Goal: Task Accomplishment & Management: Manage account settings

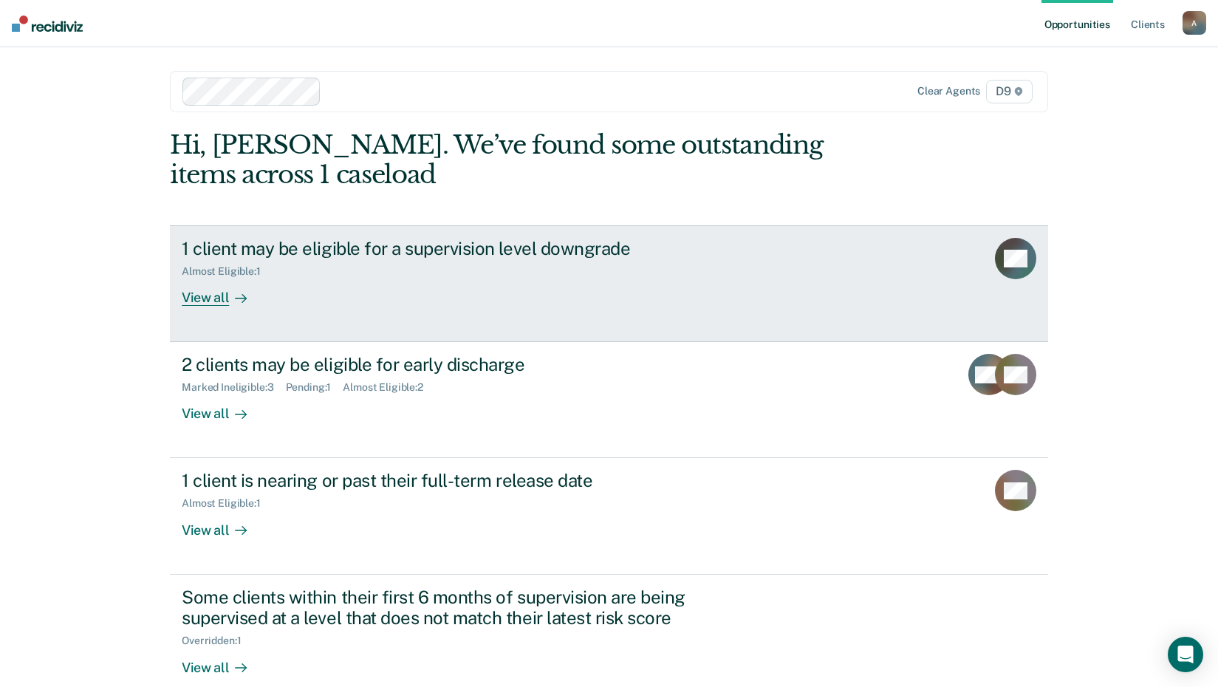
click at [224, 307] on div "View all" at bounding box center [223, 292] width 83 height 29
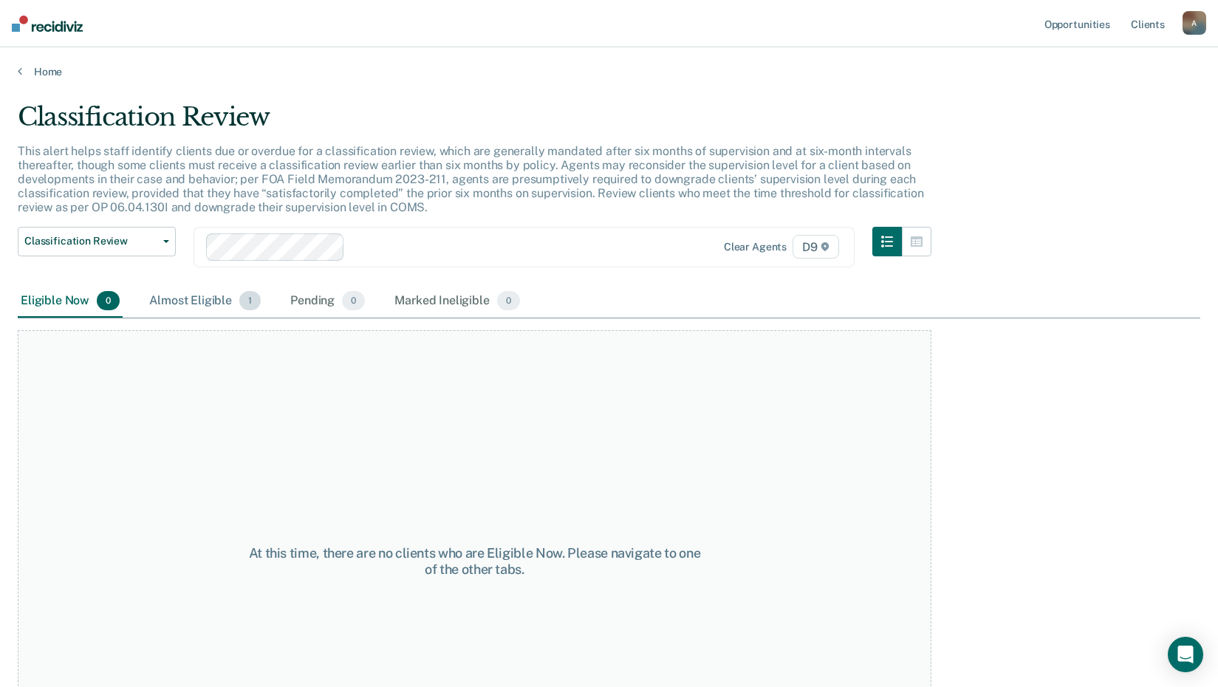
click at [236, 318] on div "Almost Eligible 1" at bounding box center [204, 301] width 117 height 32
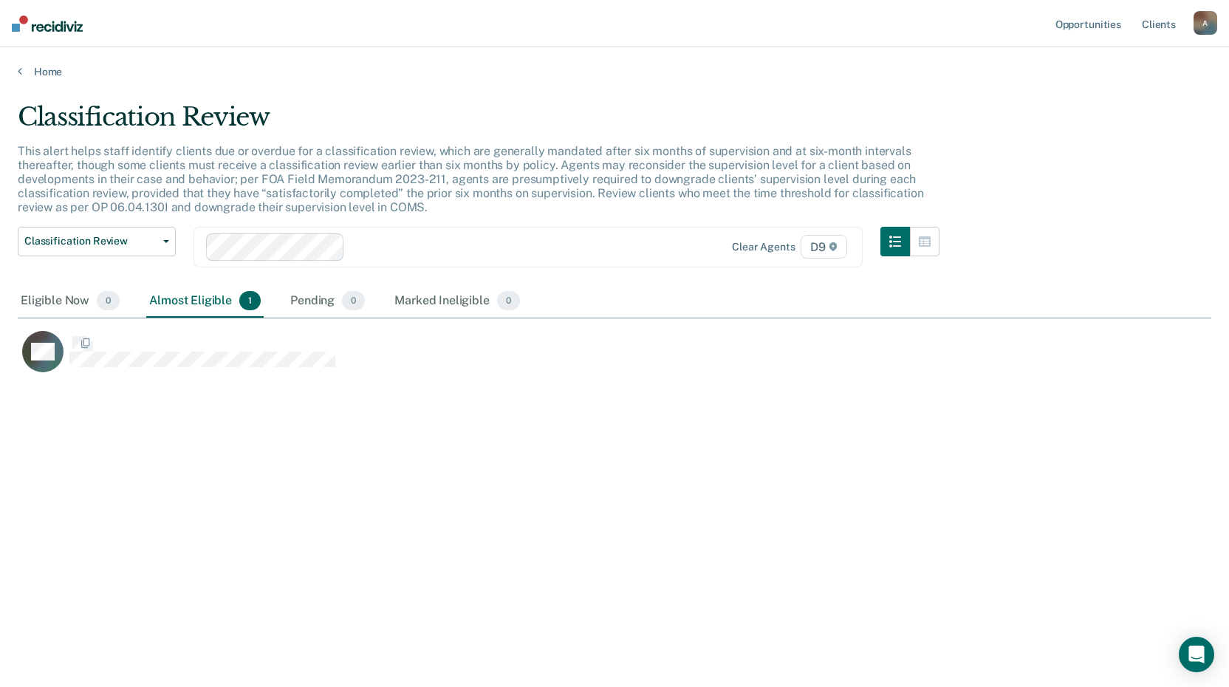
scroll to position [410, 1174]
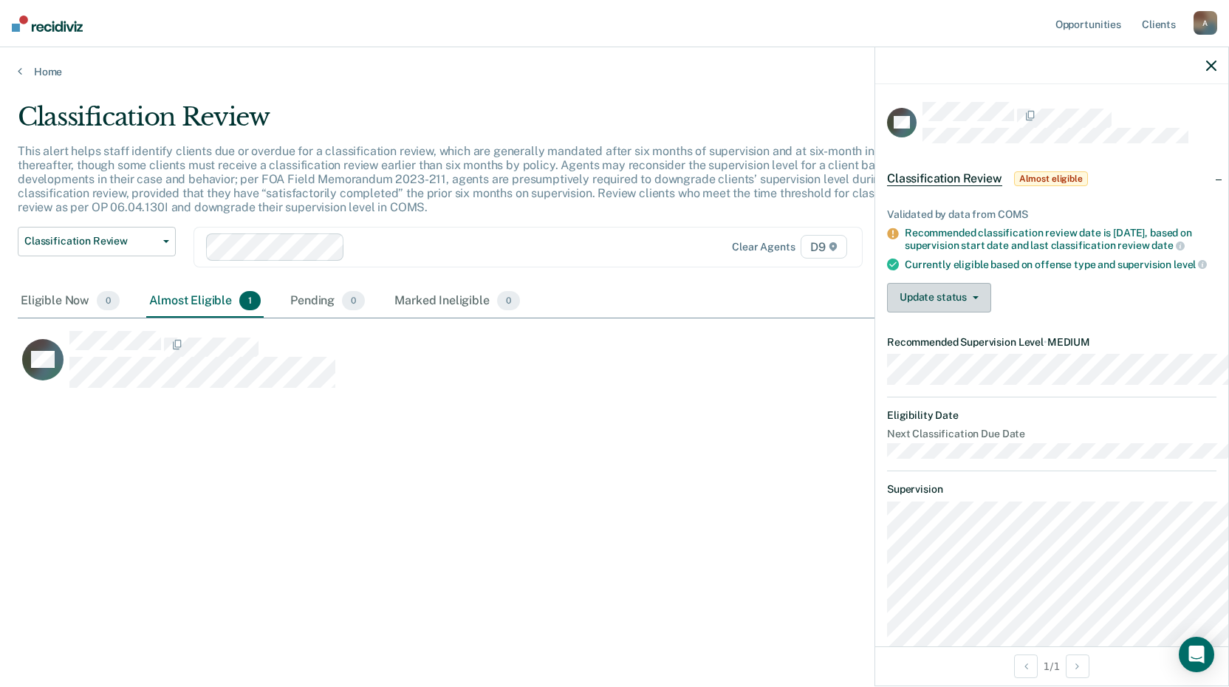
click at [902, 312] on button "Update status" at bounding box center [939, 298] width 104 height 30
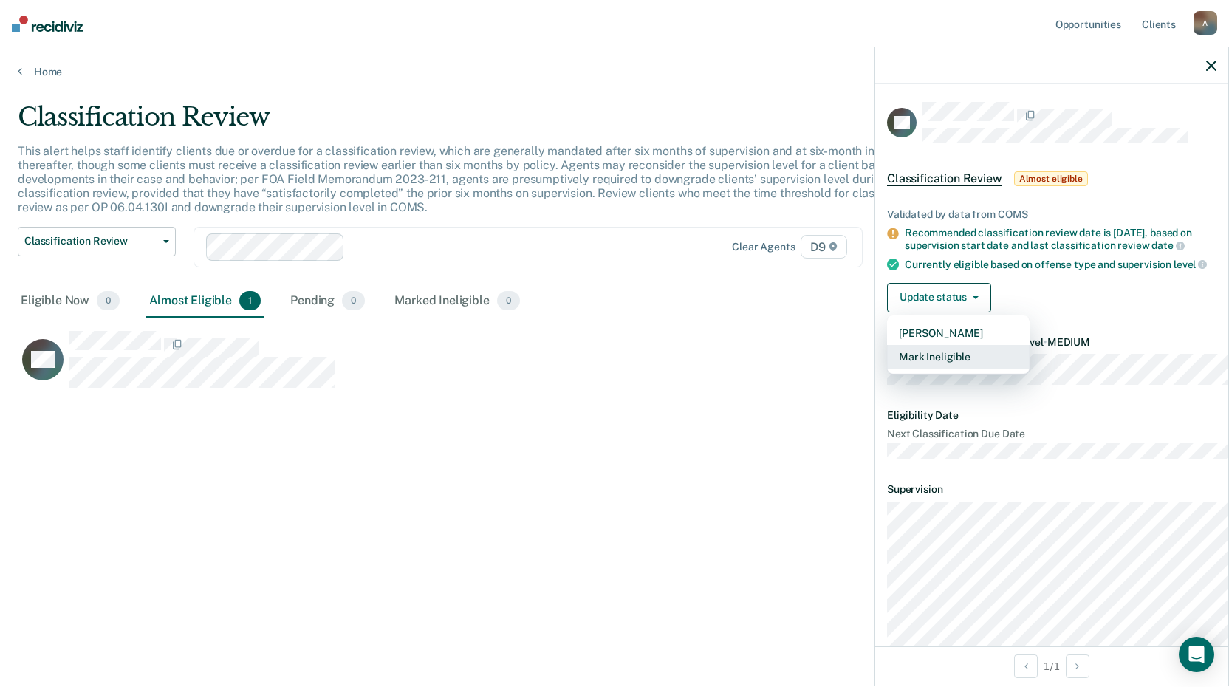
click at [888, 369] on button "Mark Ineligible" at bounding box center [958, 357] width 143 height 24
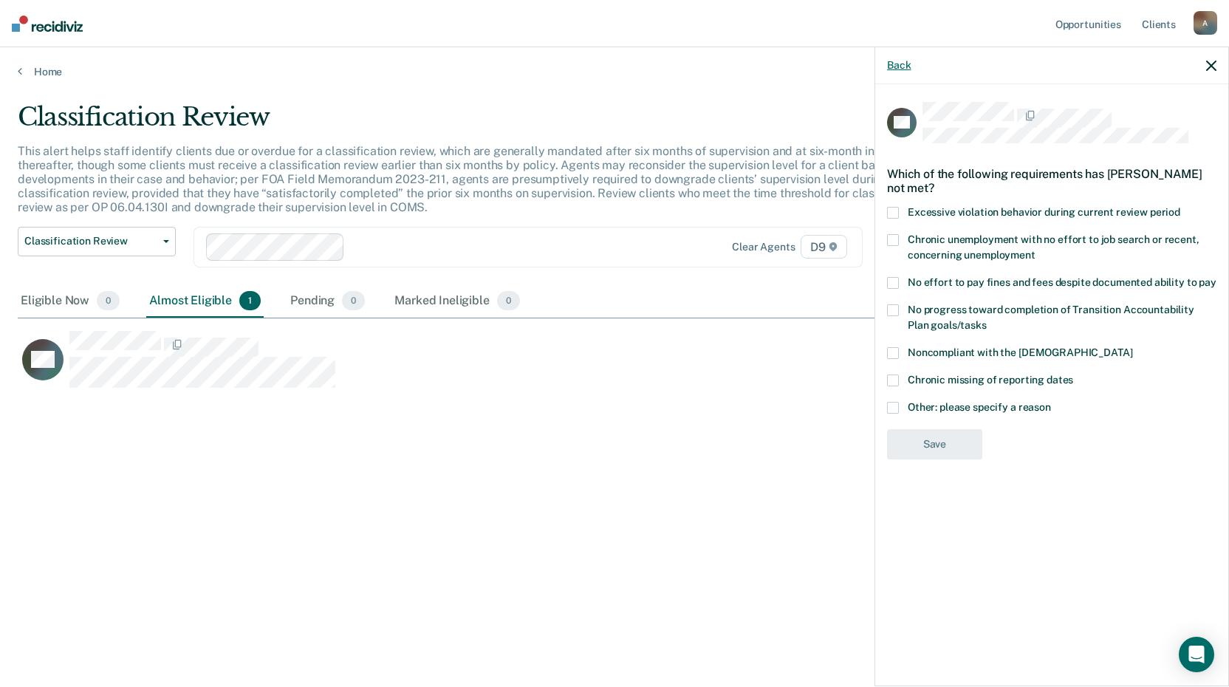
click at [887, 72] on button "Back" at bounding box center [899, 65] width 24 height 13
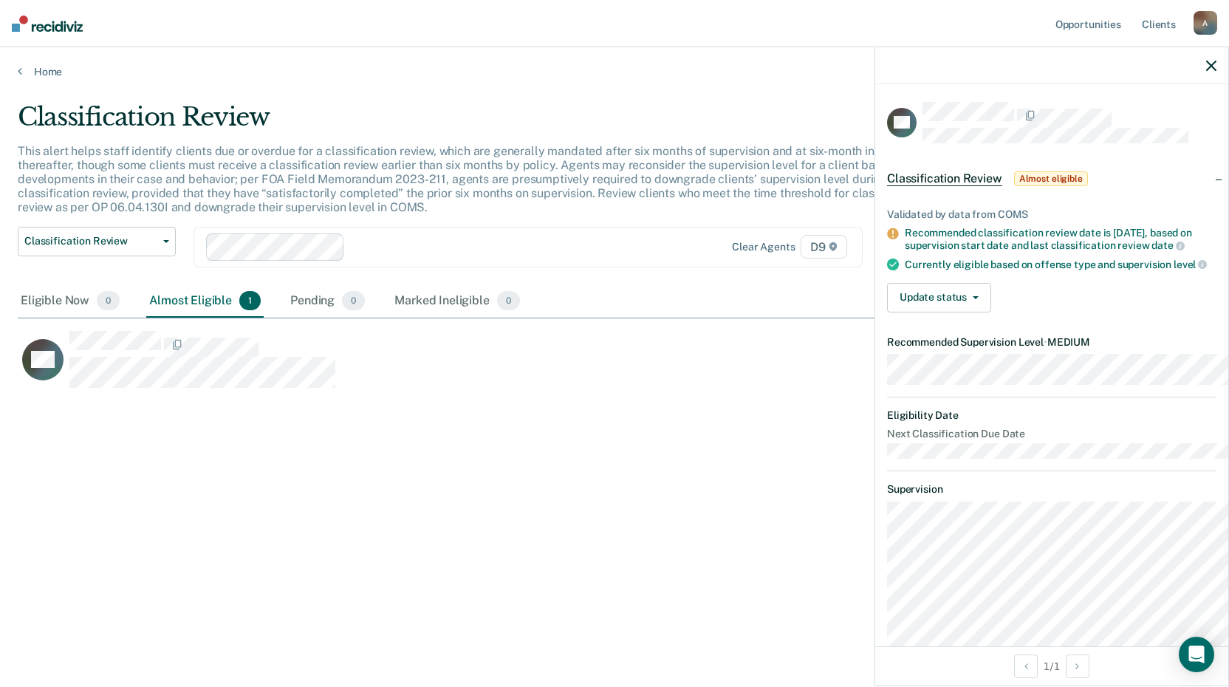
click at [1211, 71] on icon "button" at bounding box center [1211, 66] width 10 height 10
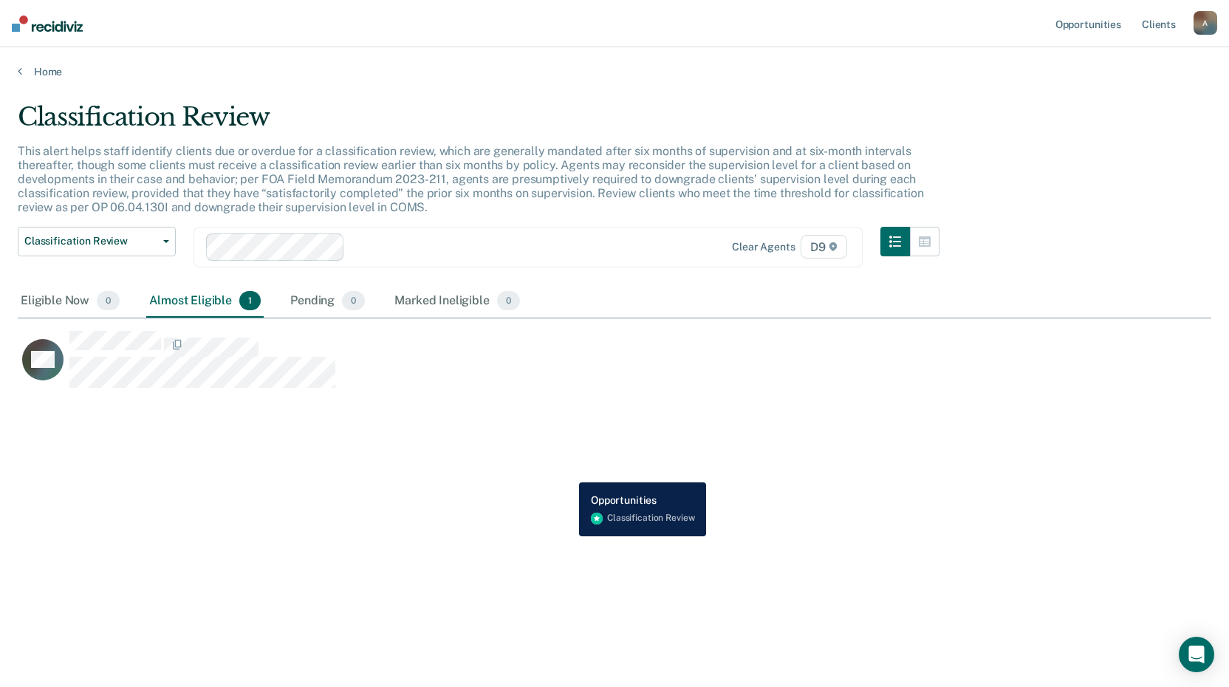
click at [569, 389] on div "RV" at bounding box center [527, 359] width 1019 height 58
click at [22, 77] on icon at bounding box center [20, 71] width 4 height 12
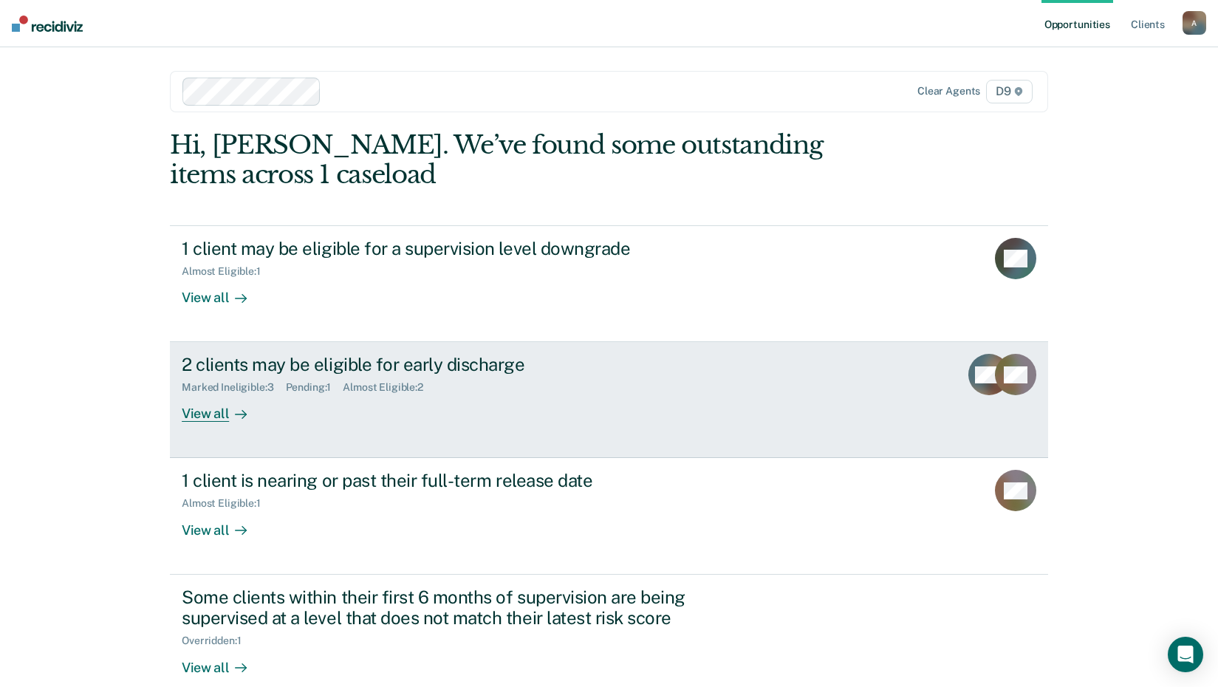
click at [227, 458] on link "2 clients may be eligible for early discharge Marked Ineligible : 3 Pending : 1…" at bounding box center [609, 400] width 878 height 116
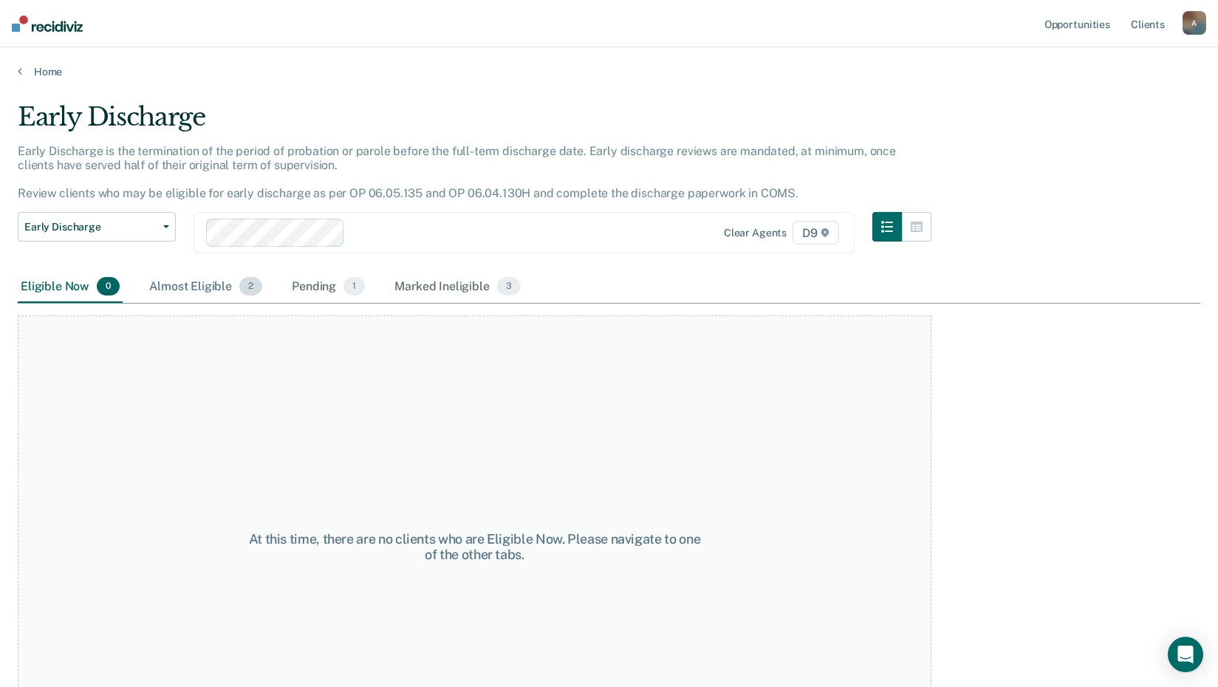
click at [245, 304] on div "Almost Eligible 2" at bounding box center [205, 287] width 119 height 32
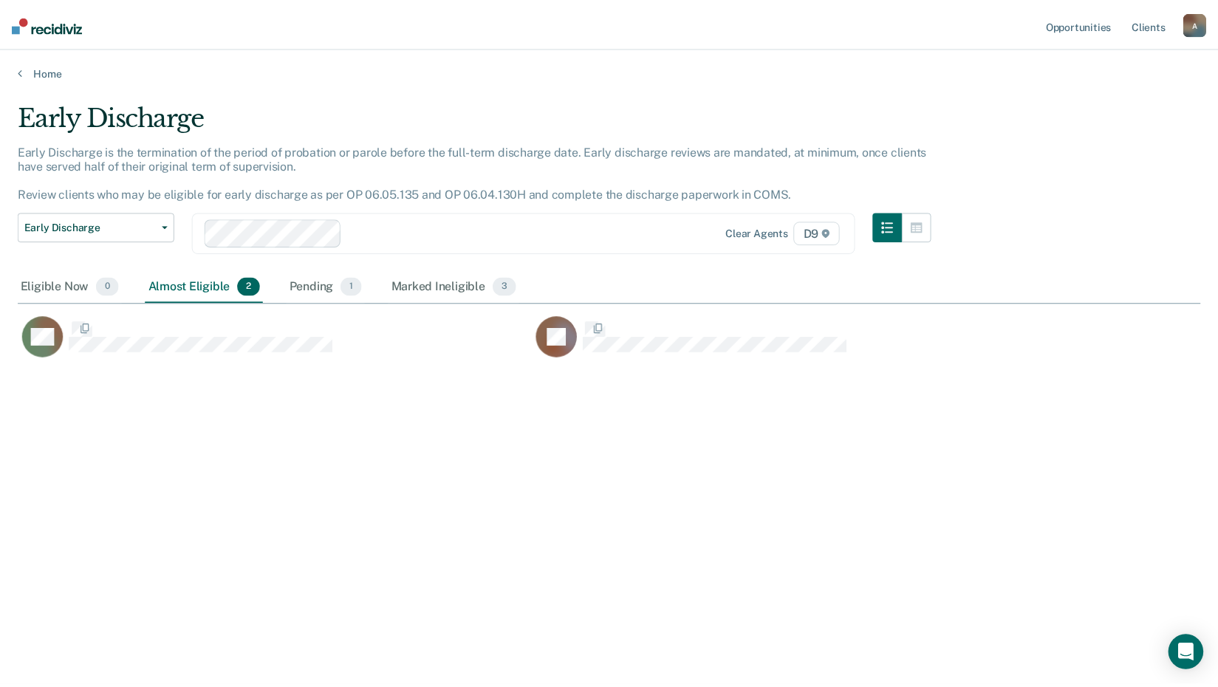
scroll to position [410, 1174]
click at [368, 304] on div "Pending 1" at bounding box center [328, 287] width 79 height 32
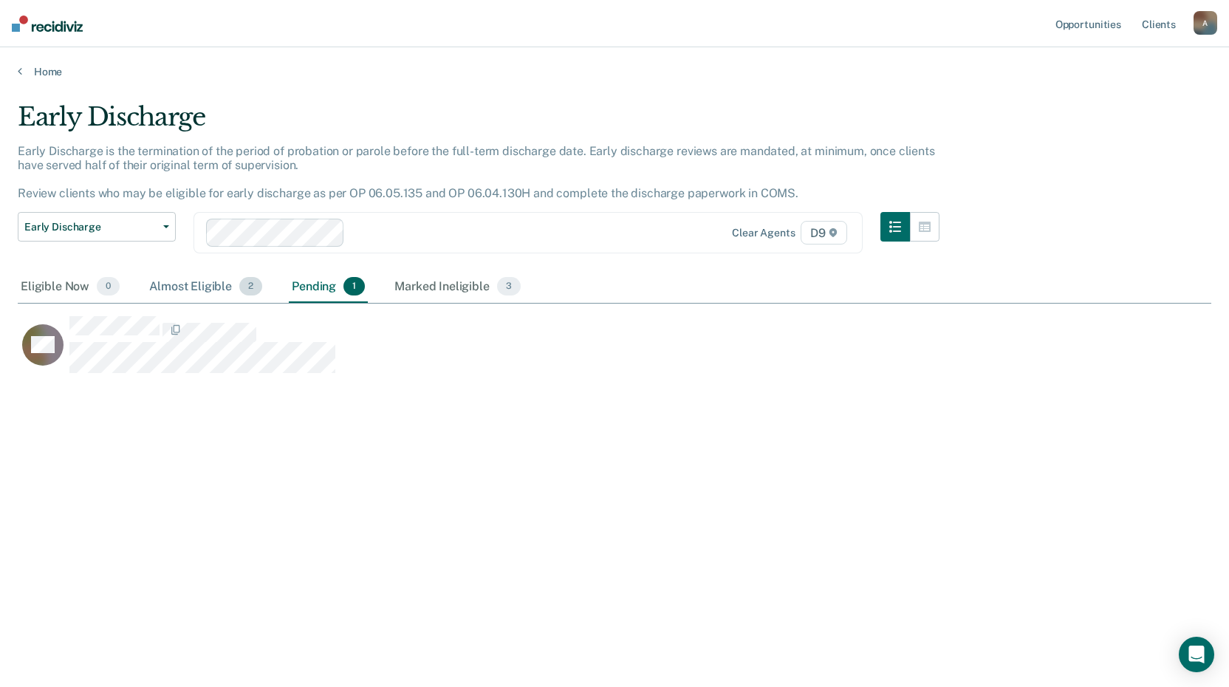
click at [242, 304] on div "Almost Eligible 2" at bounding box center [205, 287] width 119 height 32
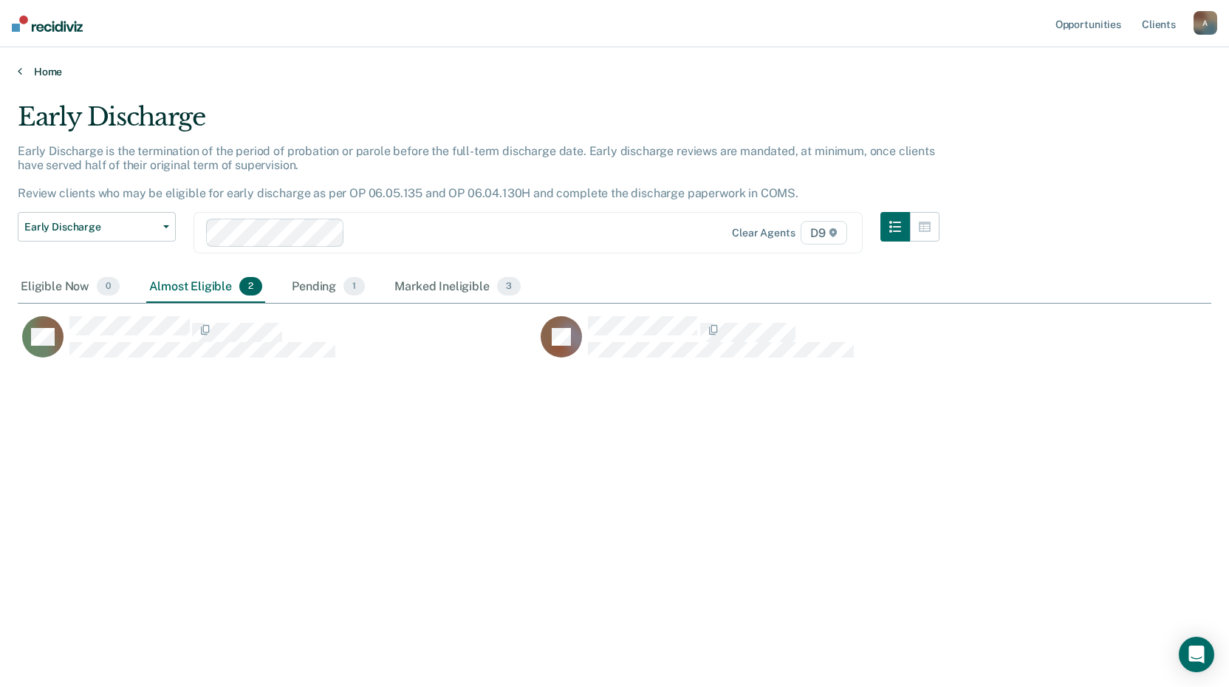
click at [22, 77] on icon at bounding box center [20, 71] width 4 height 12
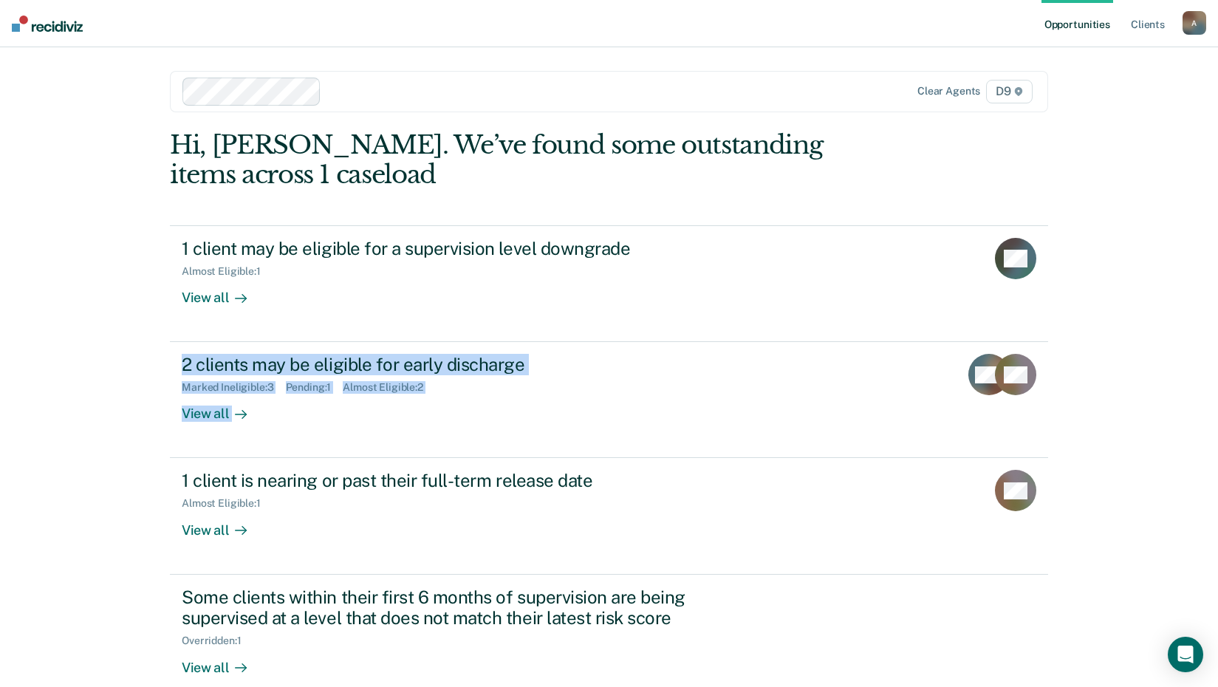
drag, startPoint x: 1216, startPoint y: 365, endPoint x: 1208, endPoint y: 473, distance: 108.9
click at [1208, 473] on div "Opportunities Client s [EMAIL_ADDRESS][US_STATE][DOMAIN_NAME] A Profile How it …" at bounding box center [609, 385] width 1218 height 771
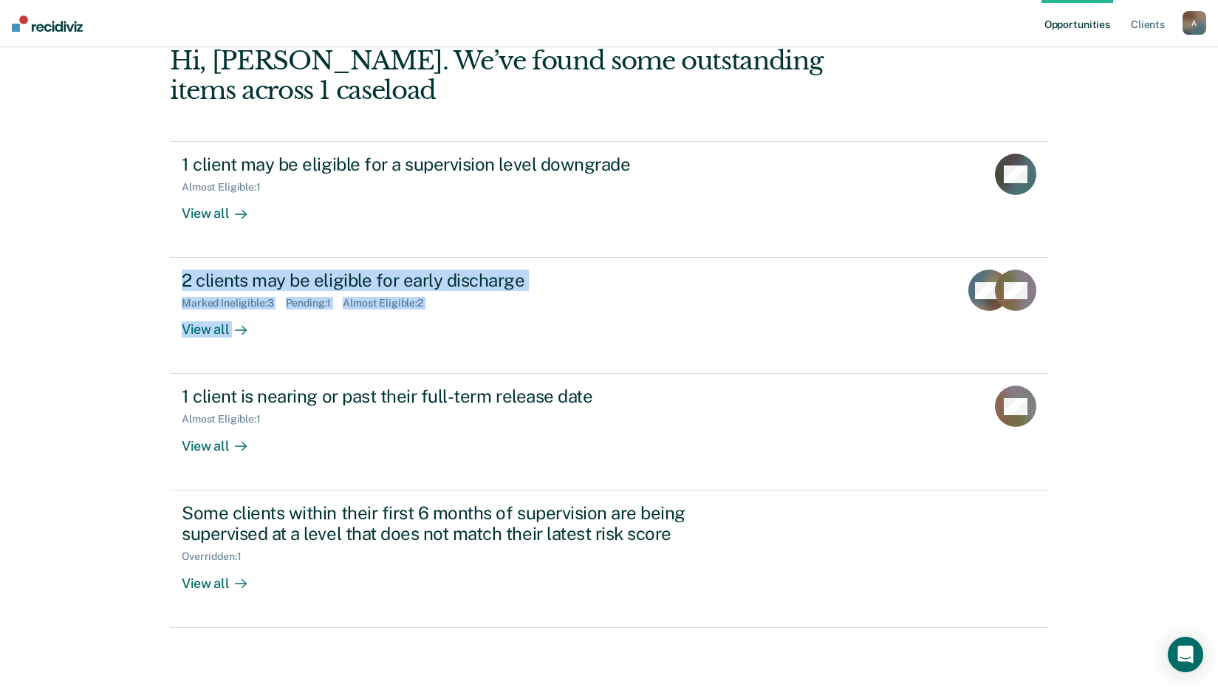
scroll to position [213, 0]
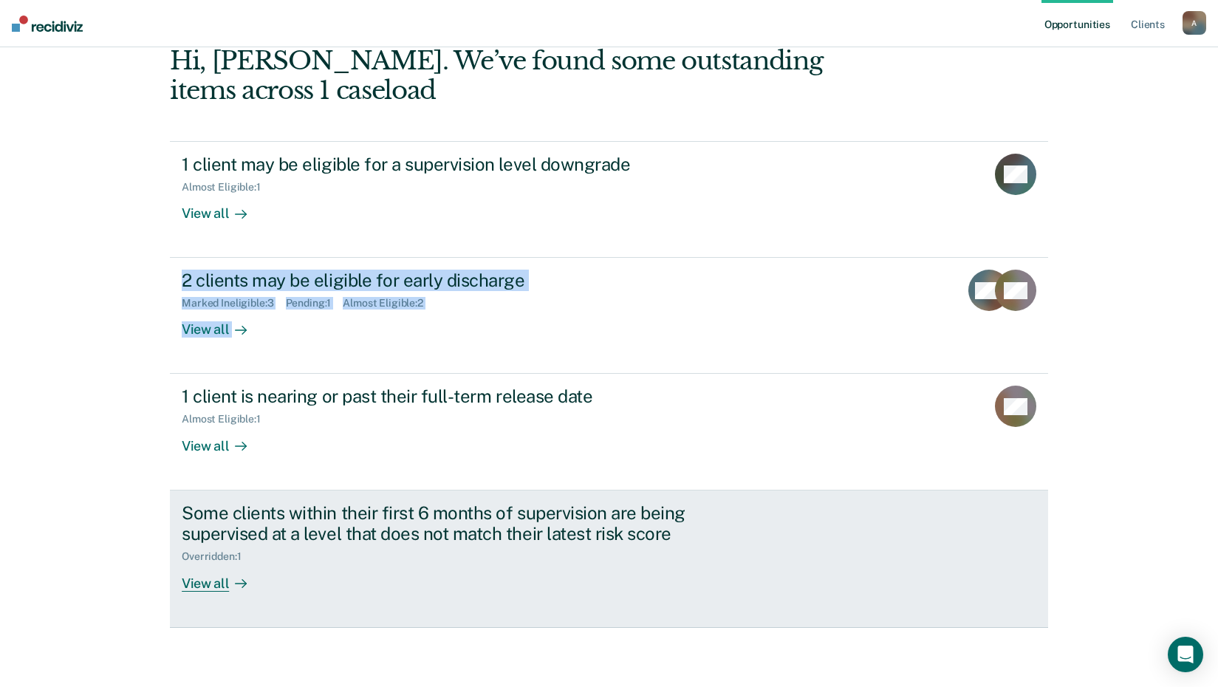
click at [211, 592] on div "View all" at bounding box center [223, 577] width 83 height 29
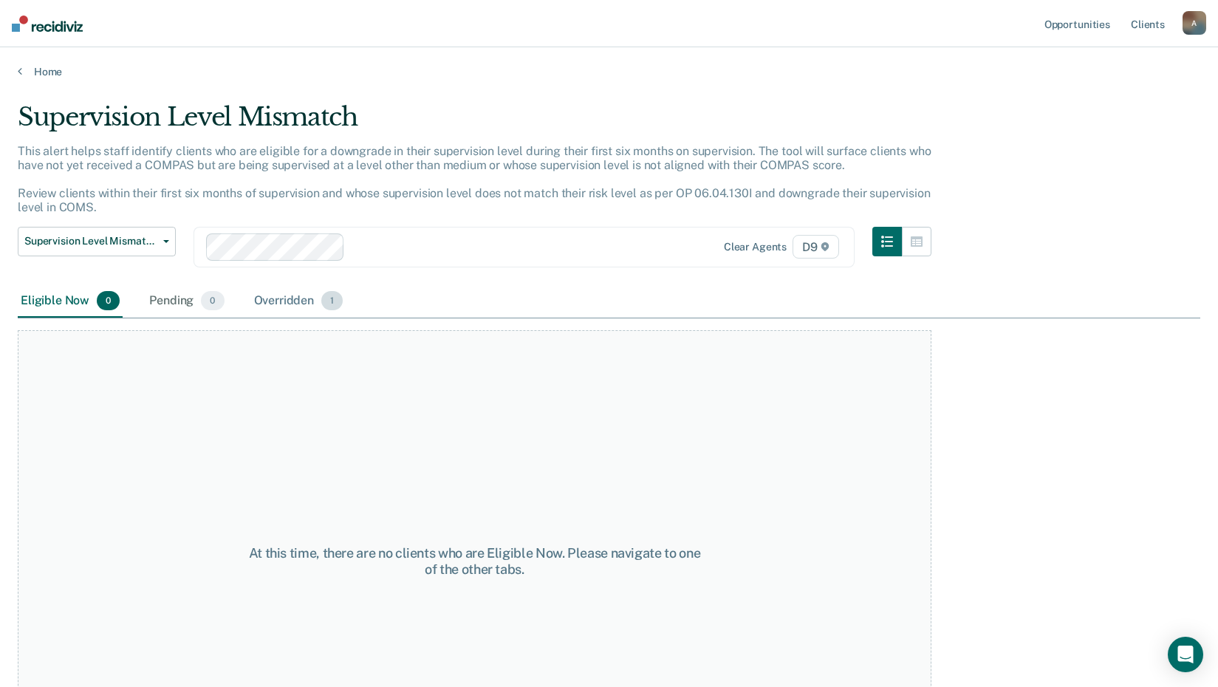
click at [346, 318] on div "Overridden 1" at bounding box center [298, 301] width 95 height 32
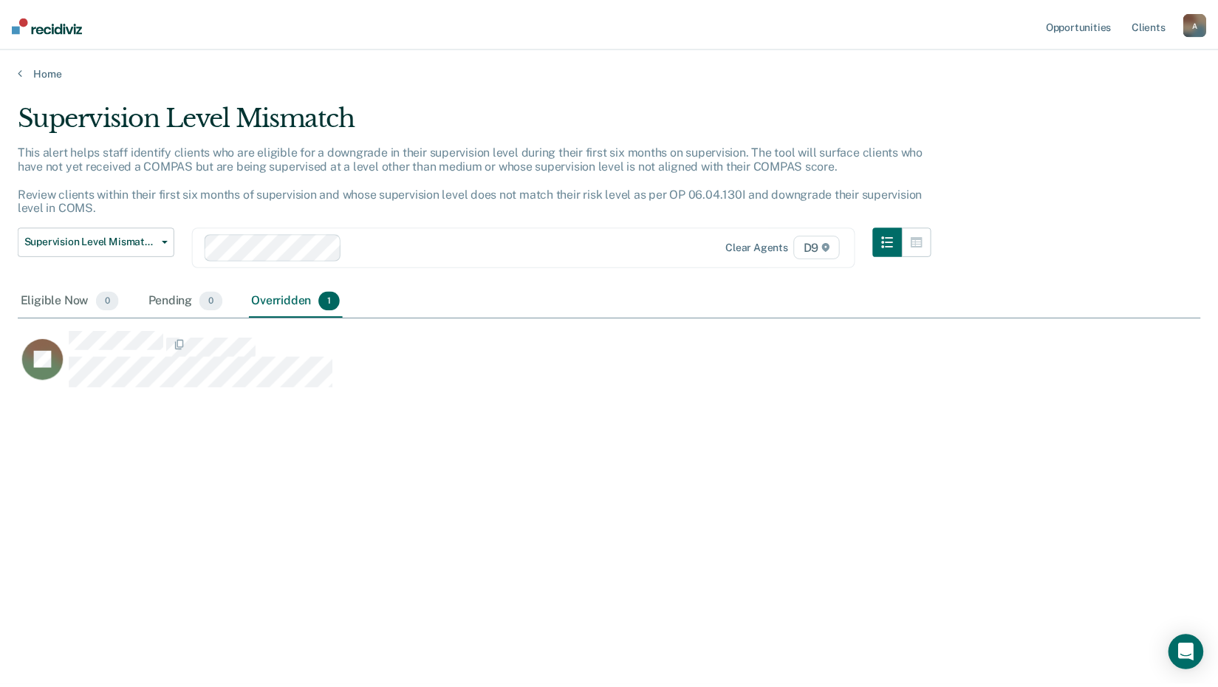
scroll to position [410, 1174]
click at [32, 78] on link "Home" at bounding box center [615, 71] width 1194 height 13
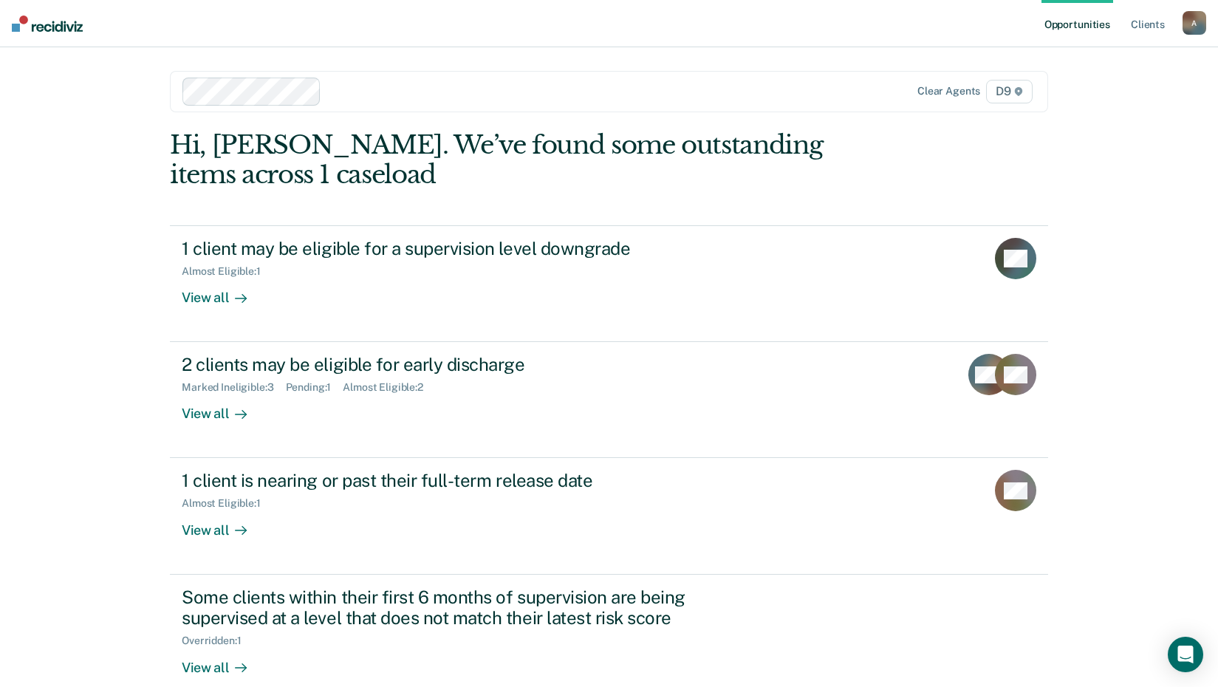
click at [24, 95] on div "Opportunities Client s [EMAIL_ADDRESS][US_STATE][DOMAIN_NAME] A Profile How it …" at bounding box center [609, 385] width 1218 height 771
